Goal: Find specific page/section: Find specific page/section

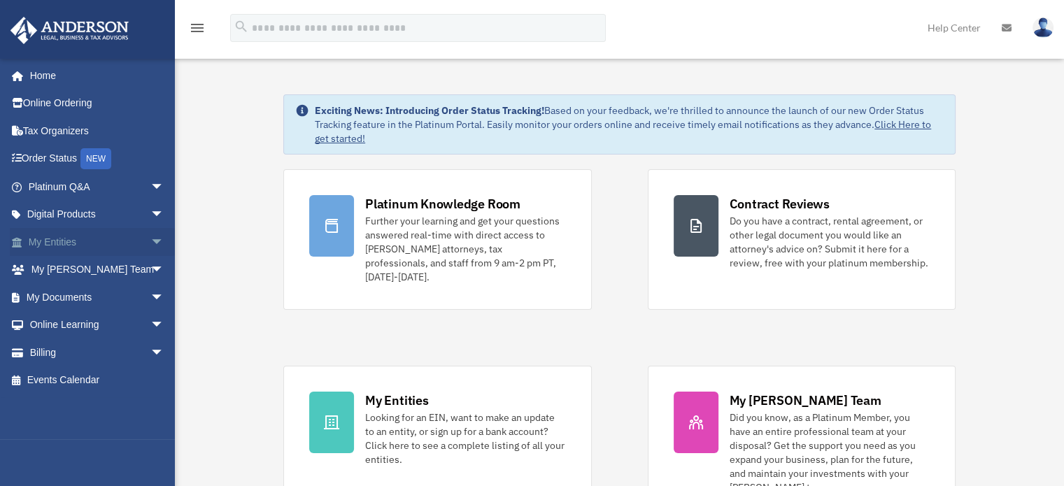
click at [150, 242] on span "arrow_drop_down" at bounding box center [164, 242] width 28 height 29
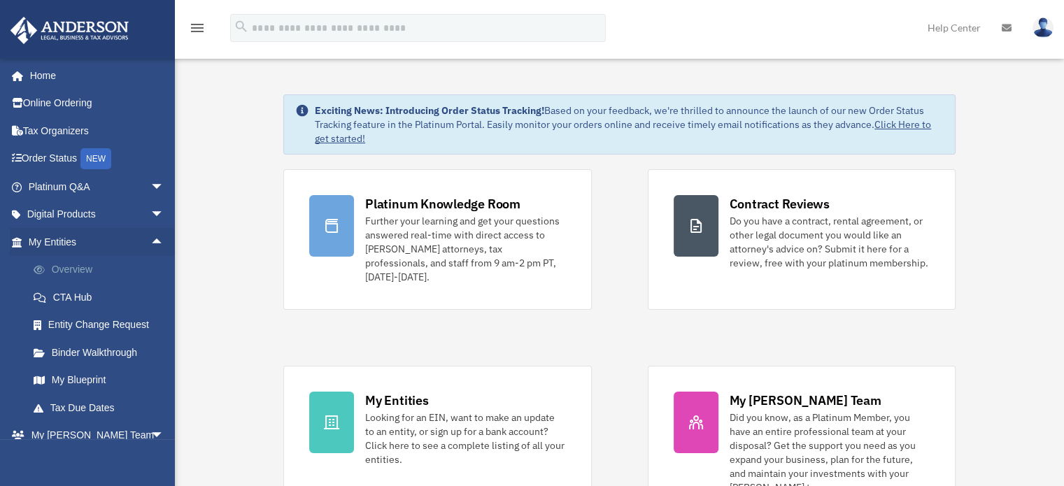
click at [68, 268] on link "Overview" at bounding box center [103, 270] width 166 height 28
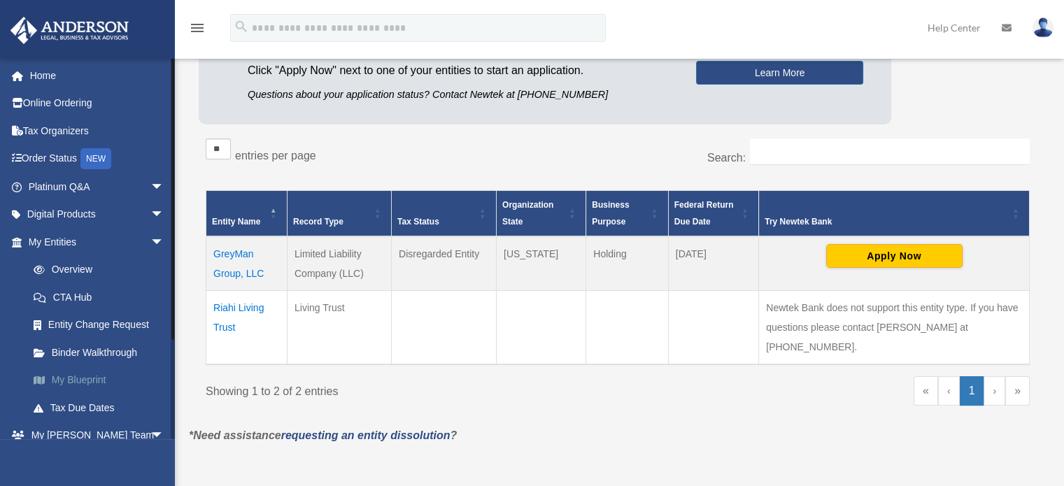
scroll to position [123, 0]
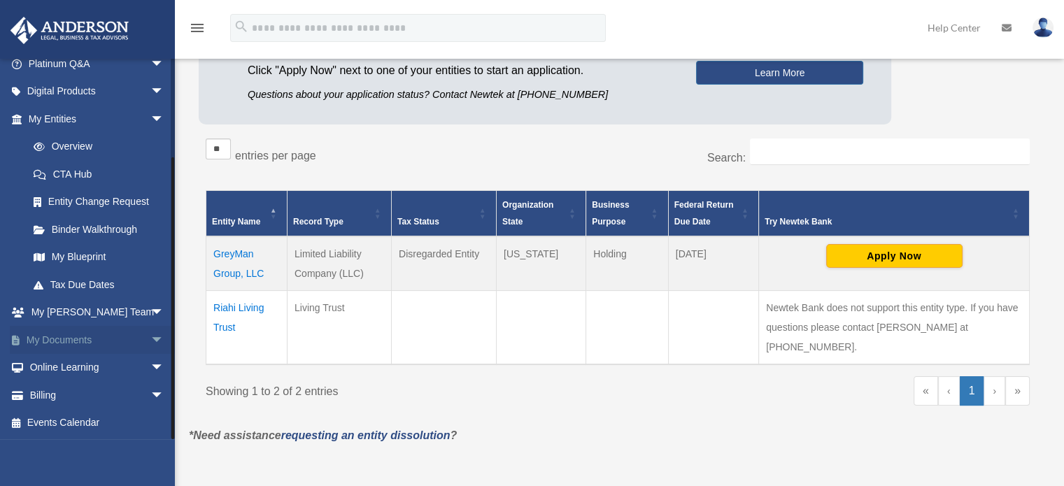
click at [150, 337] on span "arrow_drop_down" at bounding box center [164, 340] width 28 height 29
click at [47, 369] on span at bounding box center [45, 368] width 9 height 10
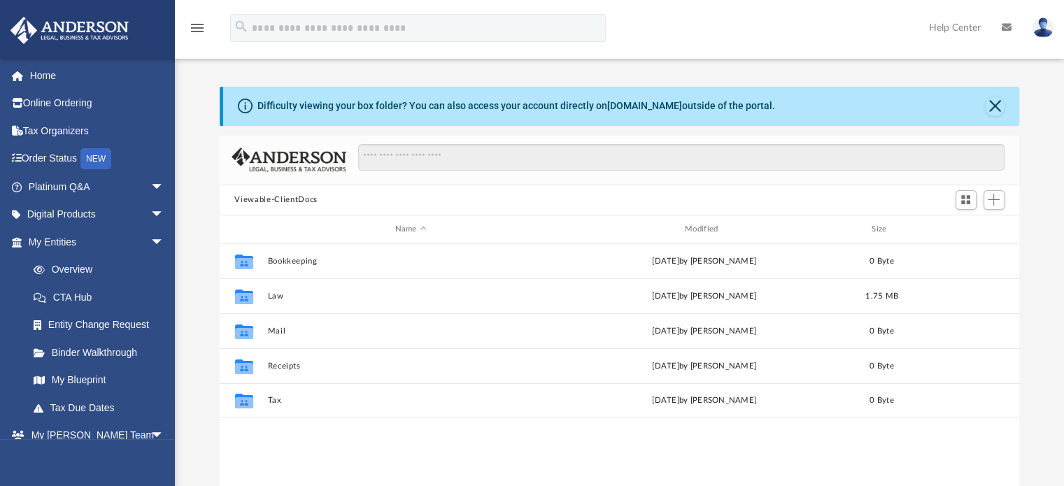
scroll to position [307, 789]
click at [72, 378] on link "My Blueprint" at bounding box center [103, 380] width 166 height 28
